Goal: Check status: Check status

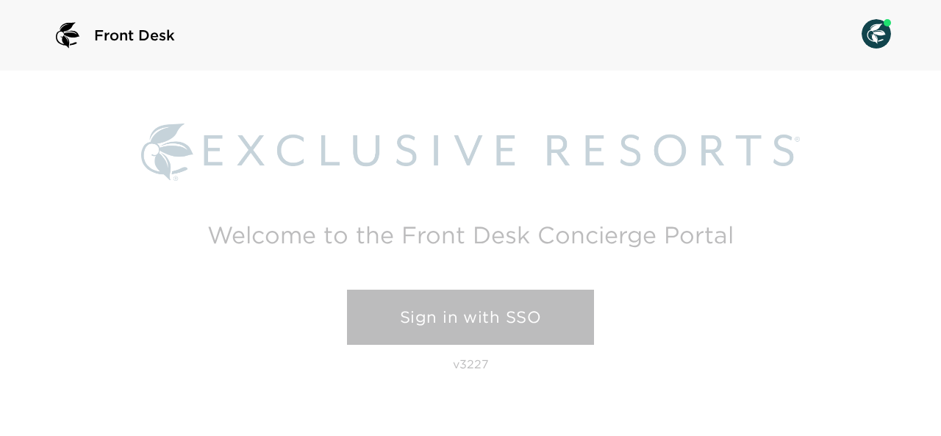
click at [428, 336] on link "Sign in with SSO" at bounding box center [470, 318] width 247 height 56
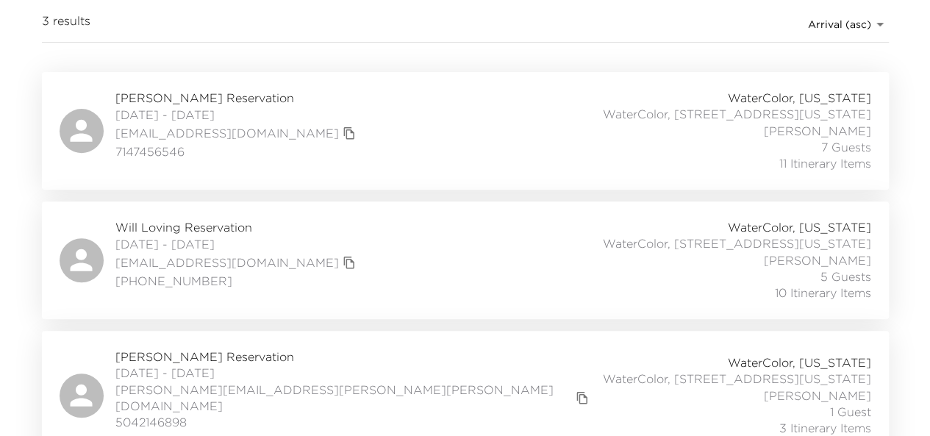
scroll to position [247, 0]
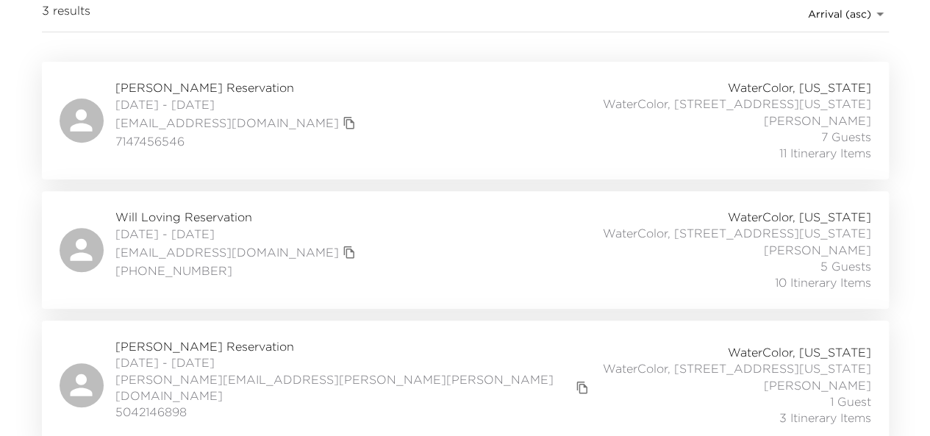
click at [420, 372] on div "[PERSON_NAME] Reservation [DATE] - [DATE] [PERSON_NAME][EMAIL_ADDRESS][PERSON_N…" at bounding box center [465, 385] width 811 height 94
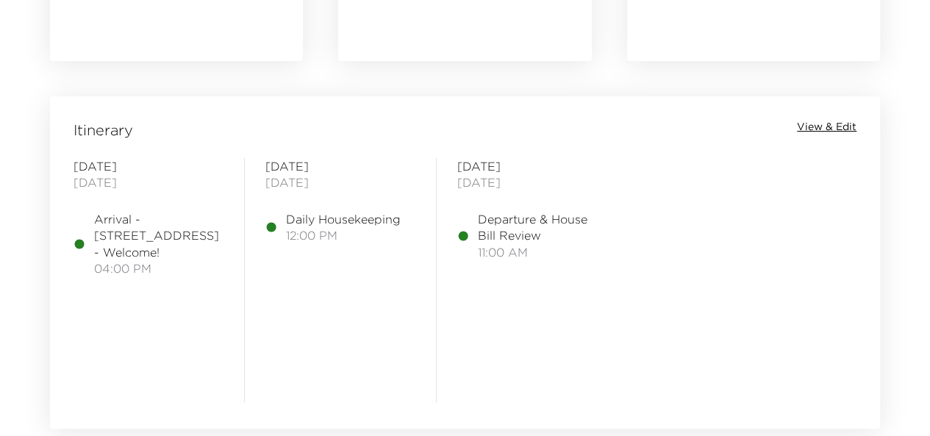
scroll to position [1132, 0]
click at [810, 127] on span "View & Edit" at bounding box center [827, 124] width 60 height 15
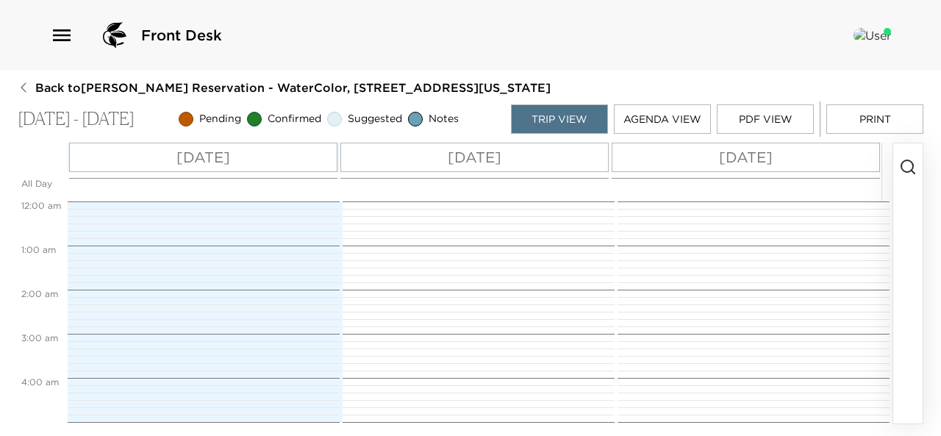
scroll to position [529, 0]
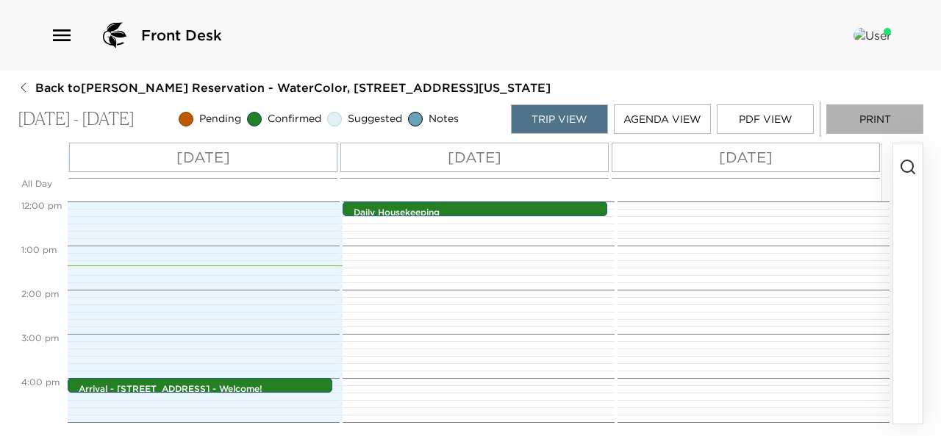
click at [860, 118] on button "Print" at bounding box center [874, 118] width 97 height 29
